Goal: Task Accomplishment & Management: Use online tool/utility

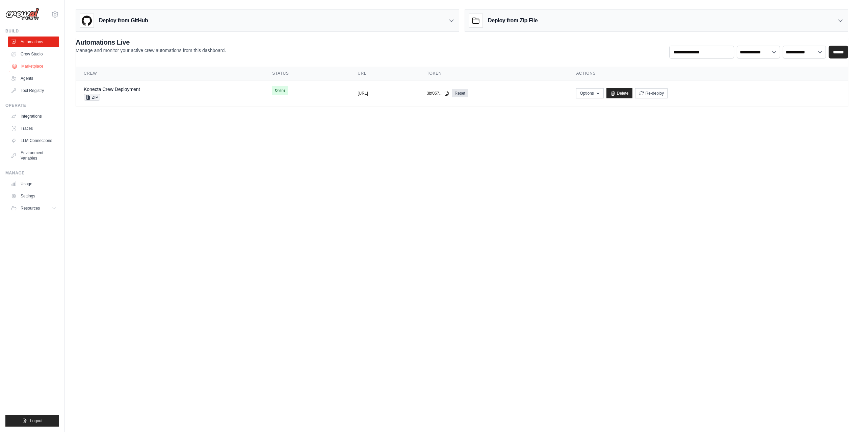
click at [37, 65] on link "Marketplace" at bounding box center [34, 66] width 51 height 11
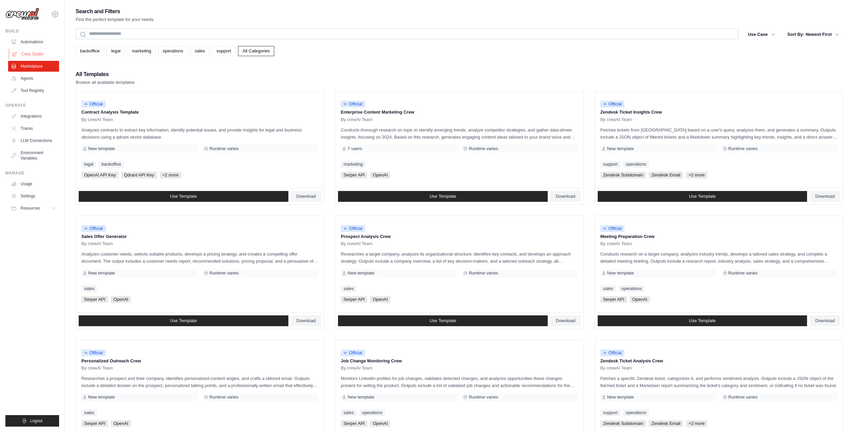
click at [31, 54] on link "Crew Studio" at bounding box center [34, 54] width 51 height 11
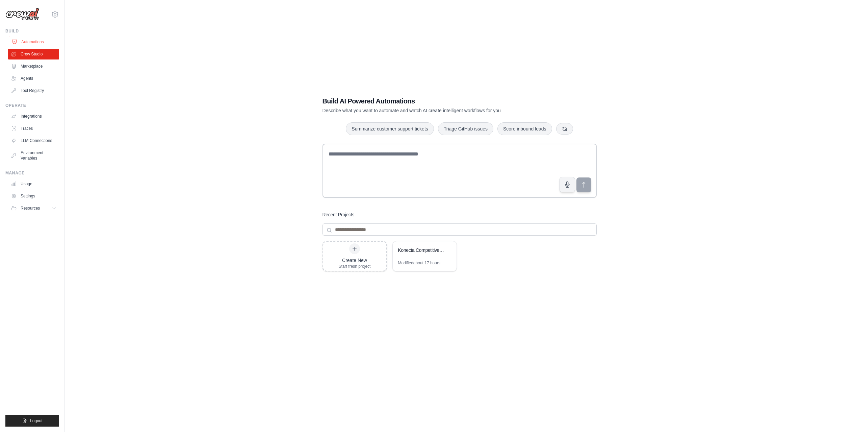
click at [33, 42] on link "Automations" at bounding box center [34, 41] width 51 height 11
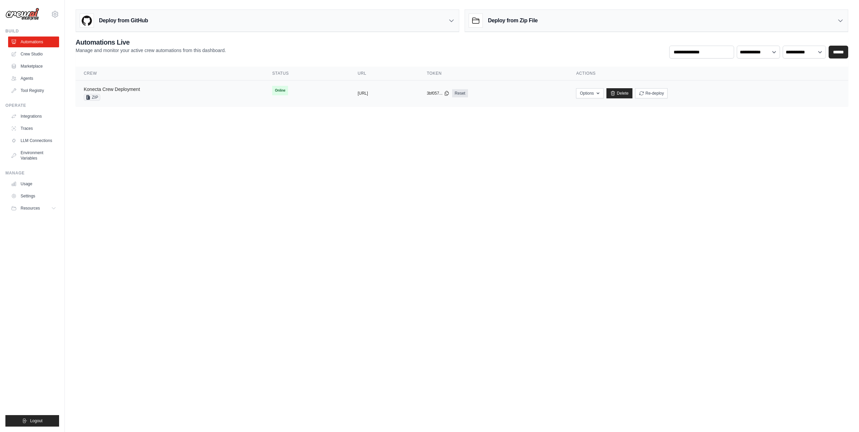
click at [122, 89] on link "Konecta Crew Deployment" at bounding box center [112, 88] width 56 height 5
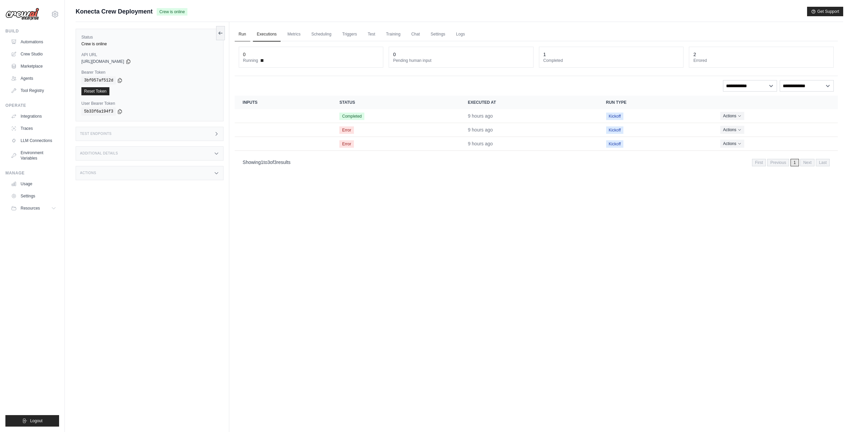
click at [245, 33] on link "Run" at bounding box center [243, 34] width 16 height 14
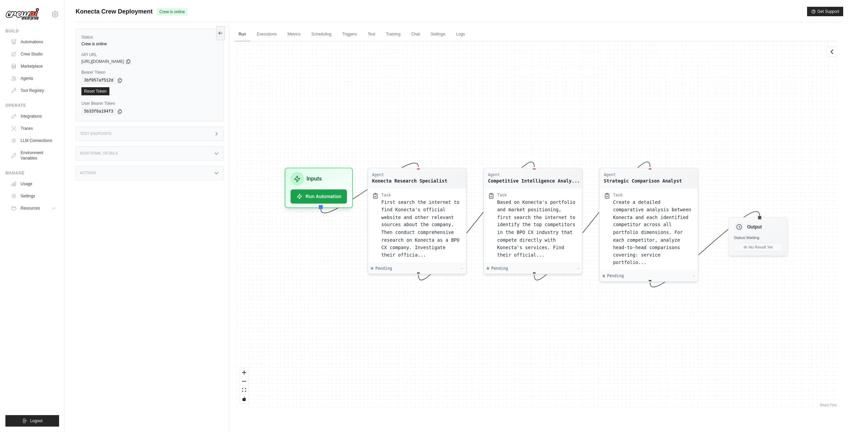
click at [244, 34] on link "Run" at bounding box center [243, 34] width 16 height 14
click at [270, 33] on link "Executions" at bounding box center [267, 34] width 28 height 14
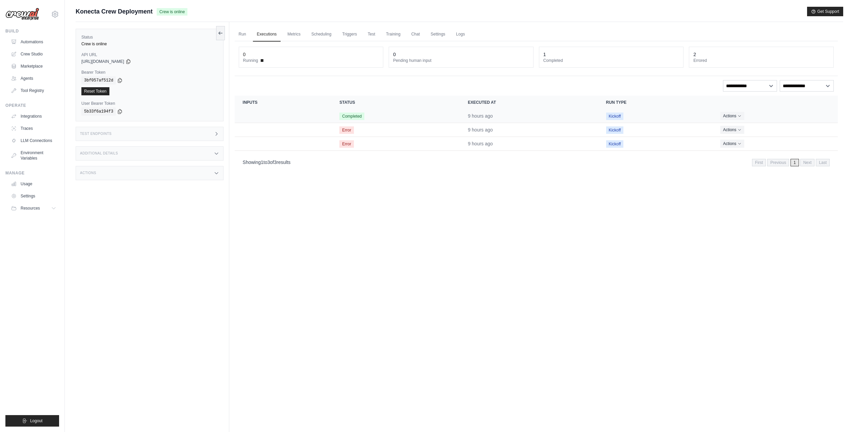
click at [433, 115] on td "Completed" at bounding box center [395, 116] width 128 height 14
click at [743, 116] on button "Actions" at bounding box center [732, 115] width 24 height 8
click at [804, 129] on link "View Details" at bounding box center [808, 128] width 43 height 11
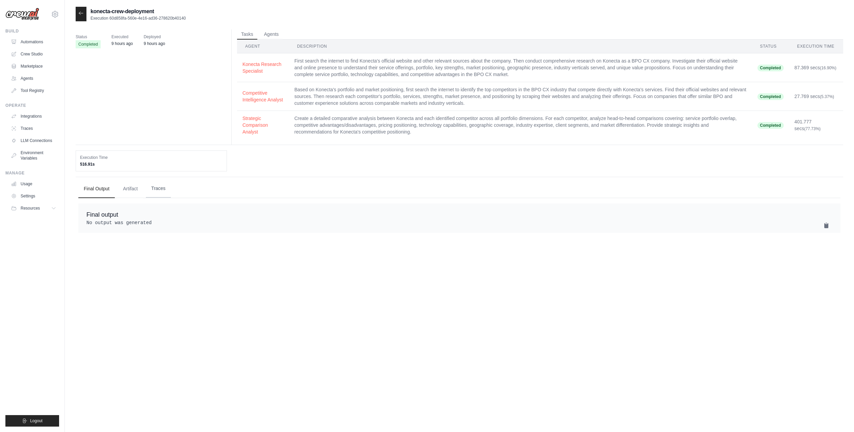
click at [156, 188] on button "Traces" at bounding box center [158, 188] width 25 height 18
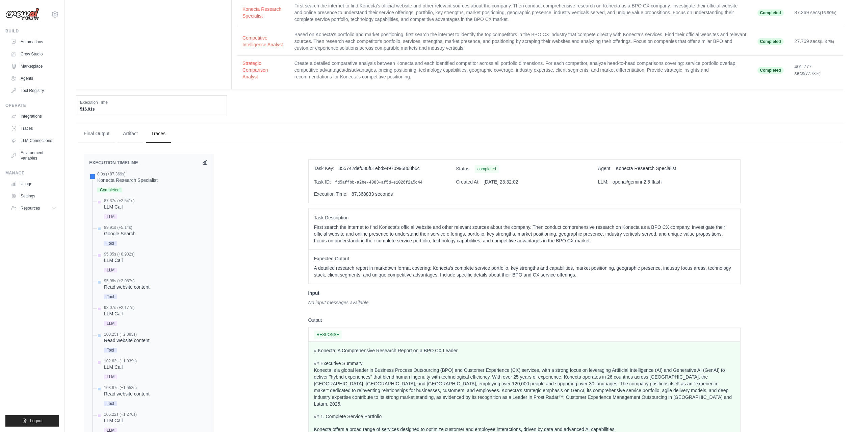
scroll to position [26, 0]
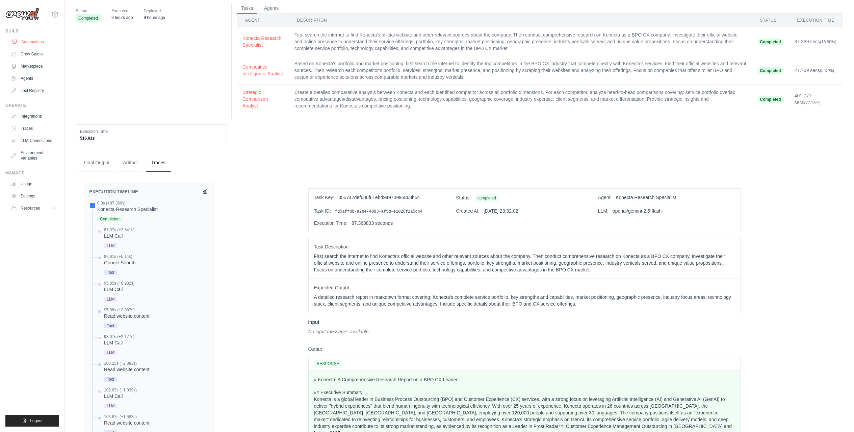
click at [30, 42] on link "Automations" at bounding box center [34, 41] width 51 height 11
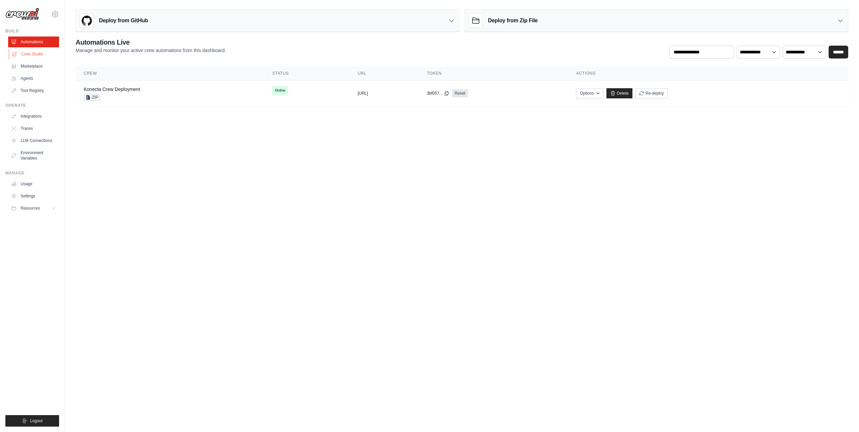
click at [35, 53] on link "Crew Studio" at bounding box center [34, 54] width 51 height 11
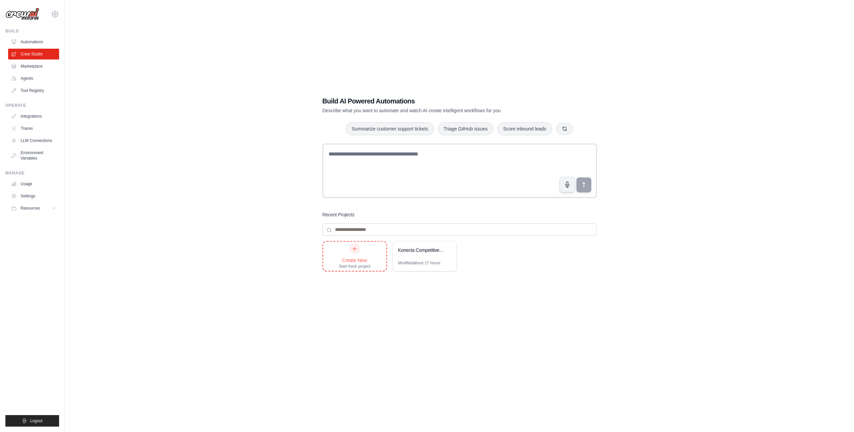
click at [360, 253] on div "Create New Start fresh project" at bounding box center [355, 256] width 32 height 26
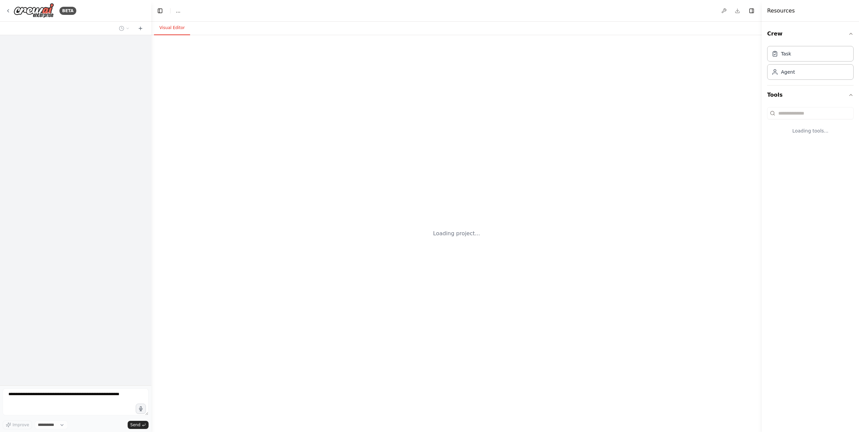
select select "****"
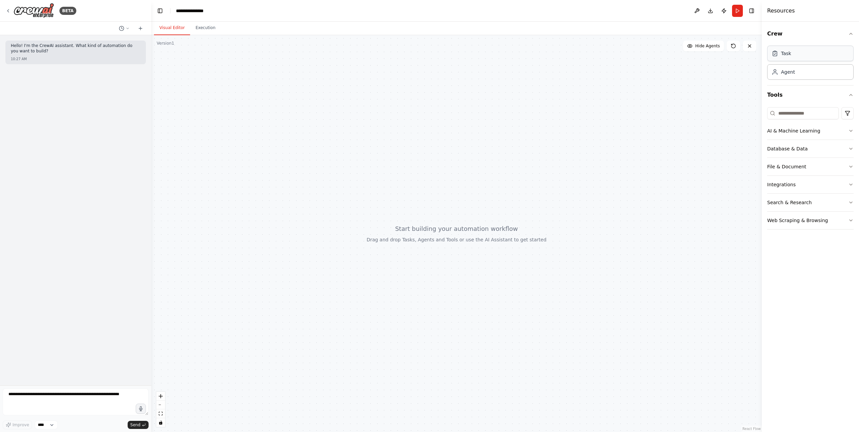
click at [792, 57] on div "Task" at bounding box center [810, 54] width 86 height 16
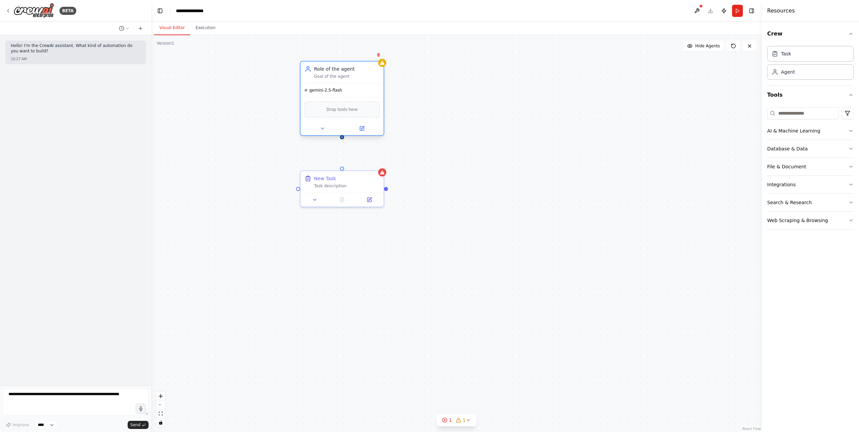
drag, startPoint x: 375, startPoint y: 113, endPoint x: 355, endPoint y: 70, distance: 47.0
click at [355, 70] on div "Role of the agent Goal of the agent" at bounding box center [347, 73] width 66 height 14
click at [435, 141] on div "New Task Task description Role of the agent Goal of the agent gemini-2.5-flash …" at bounding box center [456, 233] width 611 height 397
click at [851, 131] on icon "button" at bounding box center [851, 130] width 3 height 1
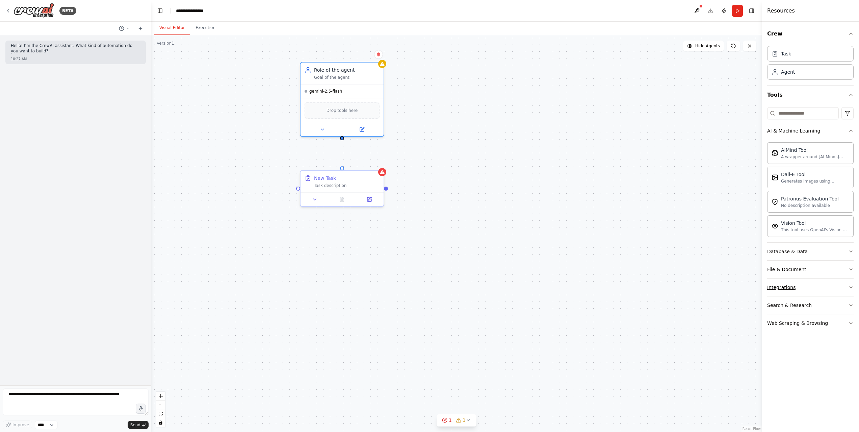
click at [849, 287] on icon "button" at bounding box center [850, 286] width 5 height 5
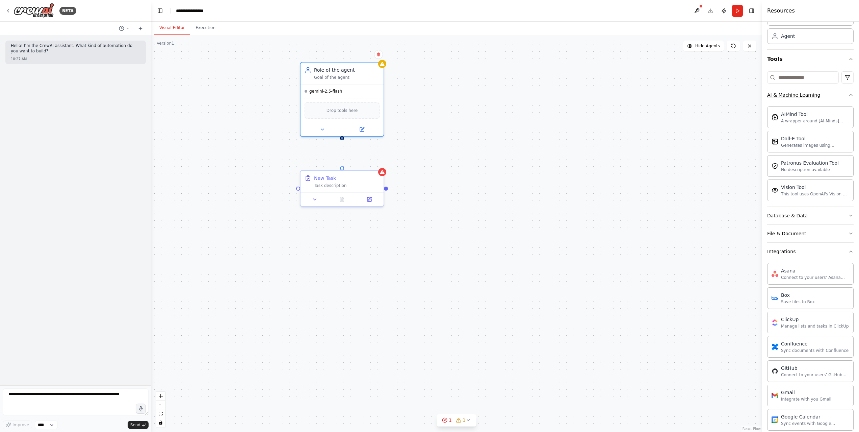
scroll to position [37, 0]
click at [805, 210] on button "Database & Data" at bounding box center [810, 214] width 86 height 18
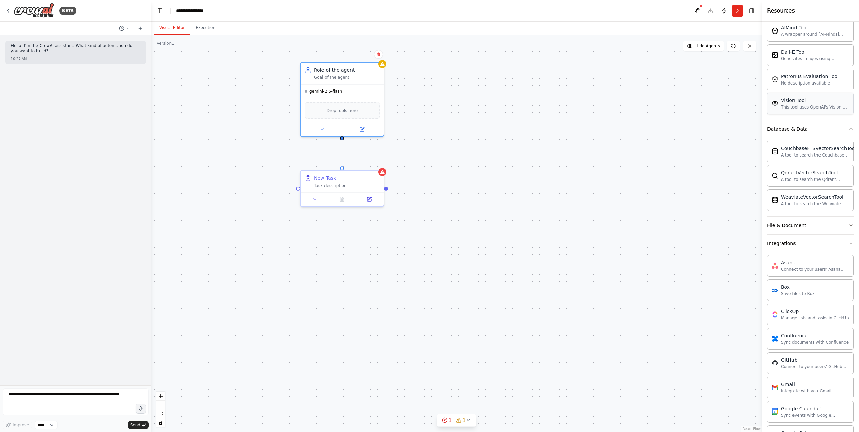
scroll to position [126, 0]
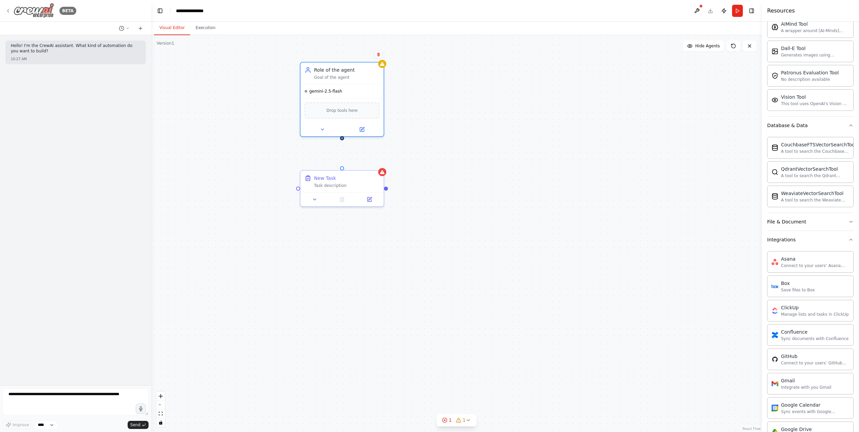
click at [8, 13] on icon at bounding box center [7, 10] width 5 height 5
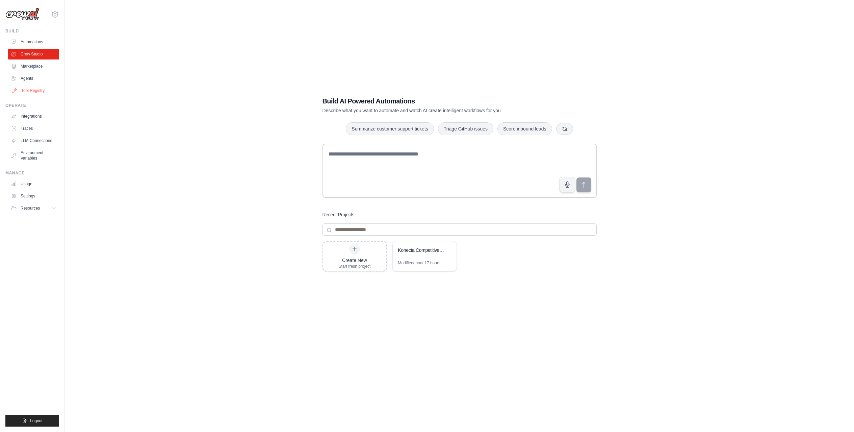
click at [34, 88] on link "Tool Registry" at bounding box center [34, 90] width 51 height 11
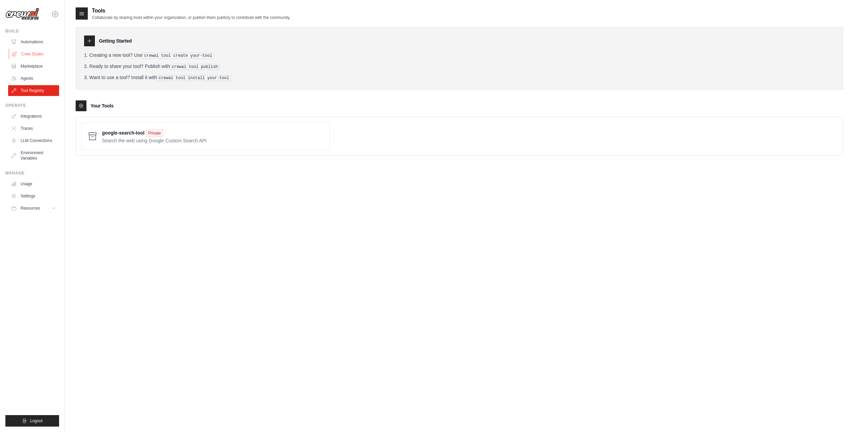
click at [25, 55] on link "Crew Studio" at bounding box center [34, 54] width 51 height 11
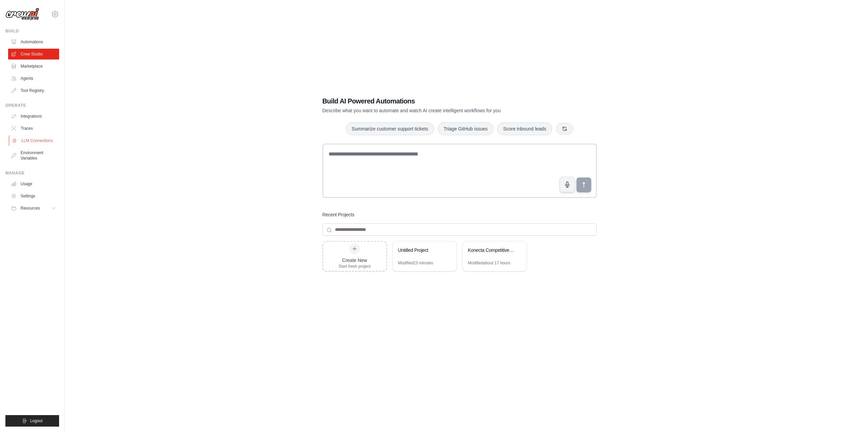
click at [45, 140] on link "LLM Connections" at bounding box center [34, 140] width 51 height 11
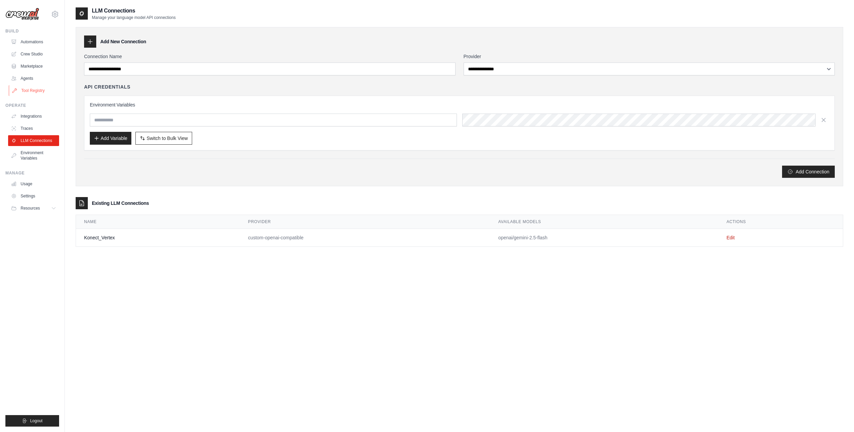
click at [38, 91] on link "Tool Registry" at bounding box center [34, 90] width 51 height 11
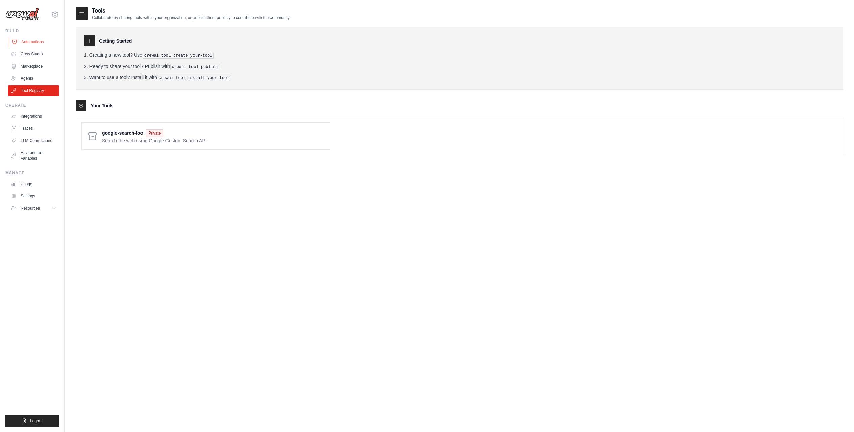
click at [30, 41] on link "Automations" at bounding box center [34, 41] width 51 height 11
